Goal: Task Accomplishment & Management: Complete application form

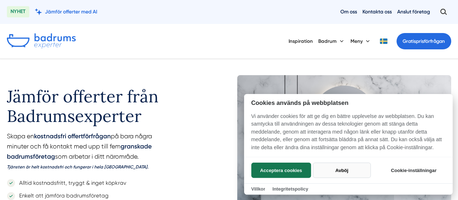
click at [338, 168] on button "Avböj" at bounding box center [342, 169] width 58 height 15
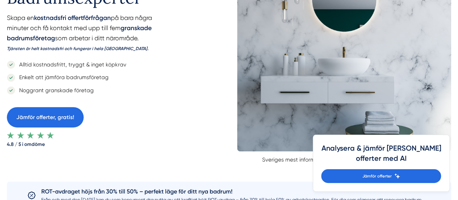
scroll to position [145, 0]
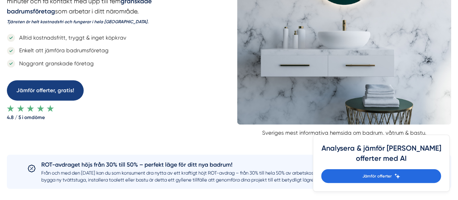
click at [59, 88] on link "Jämför offerter, gratis!" at bounding box center [45, 90] width 77 height 20
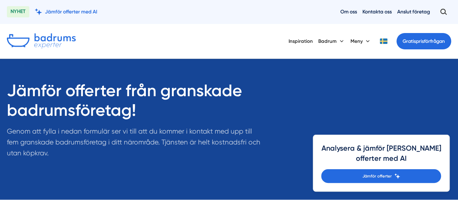
scroll to position [145, 0]
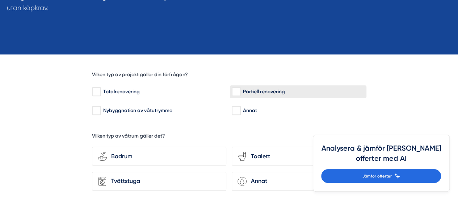
click at [239, 92] on input "Partiell renovering" at bounding box center [236, 91] width 8 height 7
checkbox input "true"
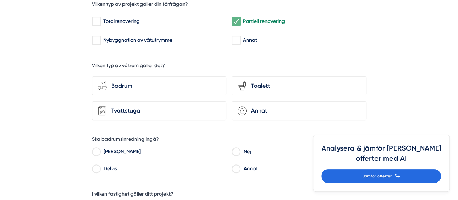
scroll to position [217, 0]
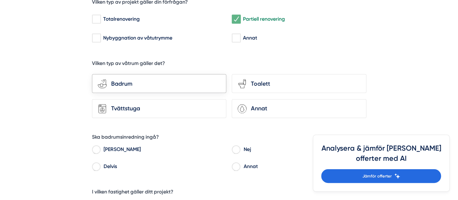
click at [122, 82] on div "Badrum" at bounding box center [164, 83] width 114 height 9
click at [0, 0] on input "bathroom-tub-towel Badrum" at bounding box center [0, 0] width 0 height 0
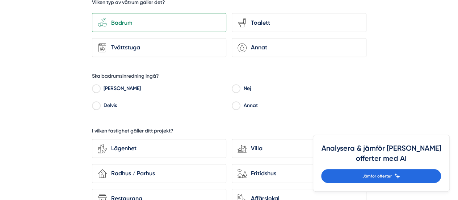
scroll to position [290, 0]
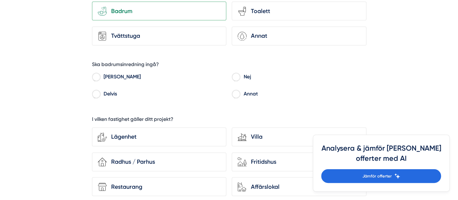
click at [237, 78] on input "Nej" at bounding box center [236, 78] width 8 height 7
radio input "true"
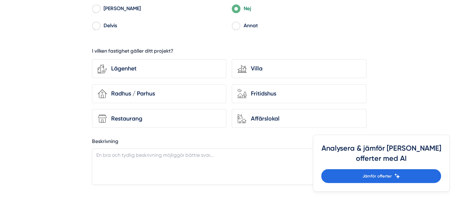
scroll to position [362, 0]
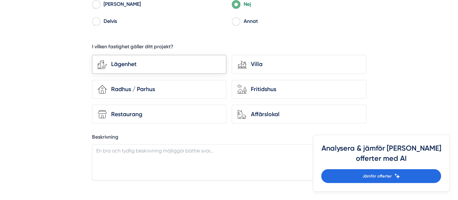
click at [149, 64] on div "Lägenhet" at bounding box center [164, 63] width 114 height 9
click at [0, 0] on input "Lägenhet" at bounding box center [0, 0] width 0 height 0
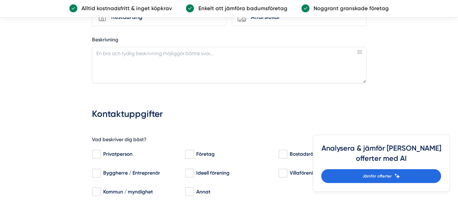
scroll to position [471, 0]
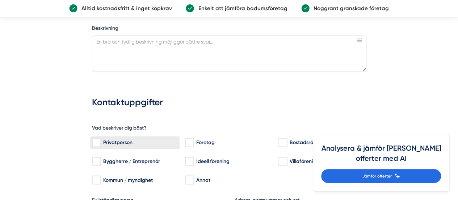
click at [94, 142] on input "Privatperson" at bounding box center [96, 142] width 8 height 7
checkbox input "true"
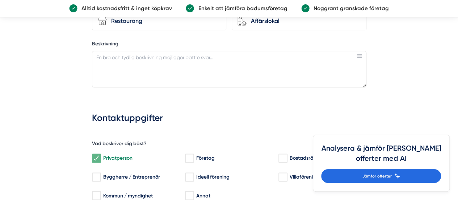
scroll to position [435, 0]
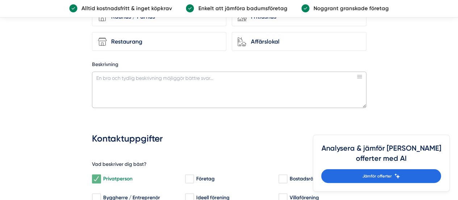
click at [112, 80] on textarea "Beskrivning" at bounding box center [229, 89] width 275 height 36
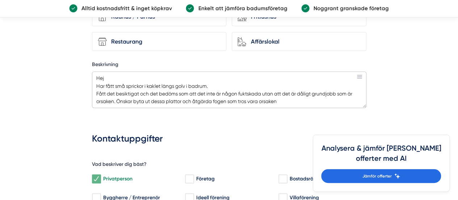
drag, startPoint x: 287, startPoint y: 100, endPoint x: 123, endPoint y: 98, distance: 164.4
click at [123, 98] on textarea "Hej Har fått små sprickor i kaklet längs golv i badrum. Fått det besiktigat och…" at bounding box center [229, 89] width 275 height 36
click at [114, 80] on textarea "Hej Har fått små sprickor i kaklet längs golv i badrum. Fått det besiktigat och…" at bounding box center [229, 89] width 275 height 36
click at [215, 100] on textarea "Hej Har små sprickor i kaklet längs golv i badrum. Fått det besiktigat och det …" at bounding box center [229, 89] width 275 height 36
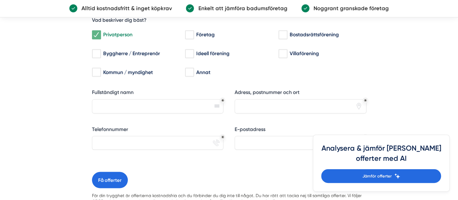
scroll to position [580, 0]
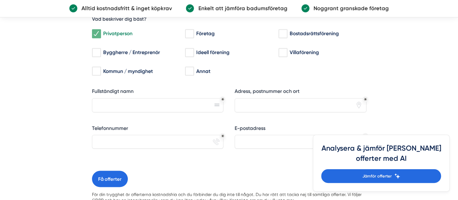
type textarea "Hej Har små sprickor i kaklet längs golv i badrum. Fått det besiktigat och det …"
click at [167, 100] on input "Fullständigt namn" at bounding box center [158, 105] width 132 height 14
type input "Victor Kenttä"
type input "Isgränd 7, 12946 Hägersten"
click at [168, 142] on input "Telefonnummer" at bounding box center [158, 141] width 132 height 14
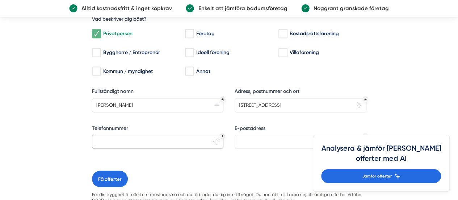
type input "0763224117"
drag, startPoint x: 301, startPoint y: 136, endPoint x: 252, endPoint y: 137, distance: 48.5
click at [252, 137] on input "victor@vkmediakonsult.se" at bounding box center [301, 141] width 132 height 14
type input "victorkentta@gmail.com"
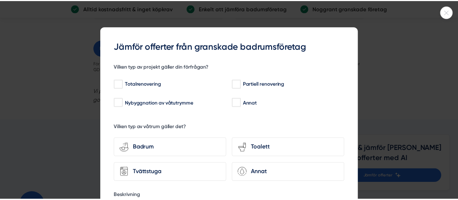
scroll to position [724, 0]
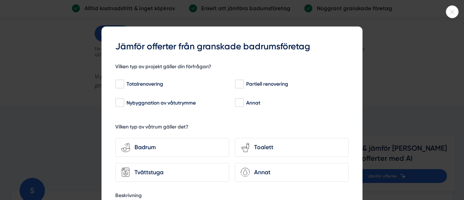
click at [453, 10] on icon at bounding box center [452, 12] width 12 height 4
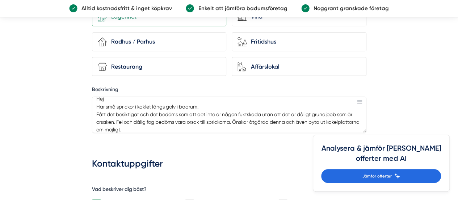
scroll to position [398, 0]
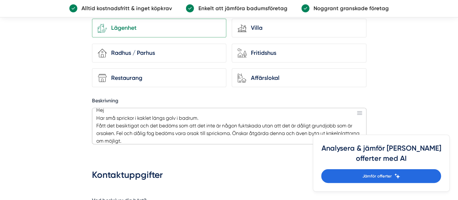
click at [141, 123] on textarea "Hej Har små sprickor i kaklet längs golv i badrum. Fått det besiktigat och det …" at bounding box center [229, 126] width 275 height 36
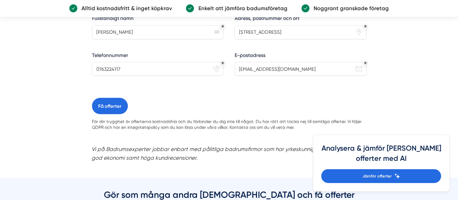
scroll to position [652, 0]
type textarea "Hej Har små sprickor i kaklet längs golv i badrum. Fått det besiktigat av aukto…"
click at [102, 103] on button "Få offerter" at bounding box center [110, 106] width 36 height 16
